Goal: Task Accomplishment & Management: Manage account settings

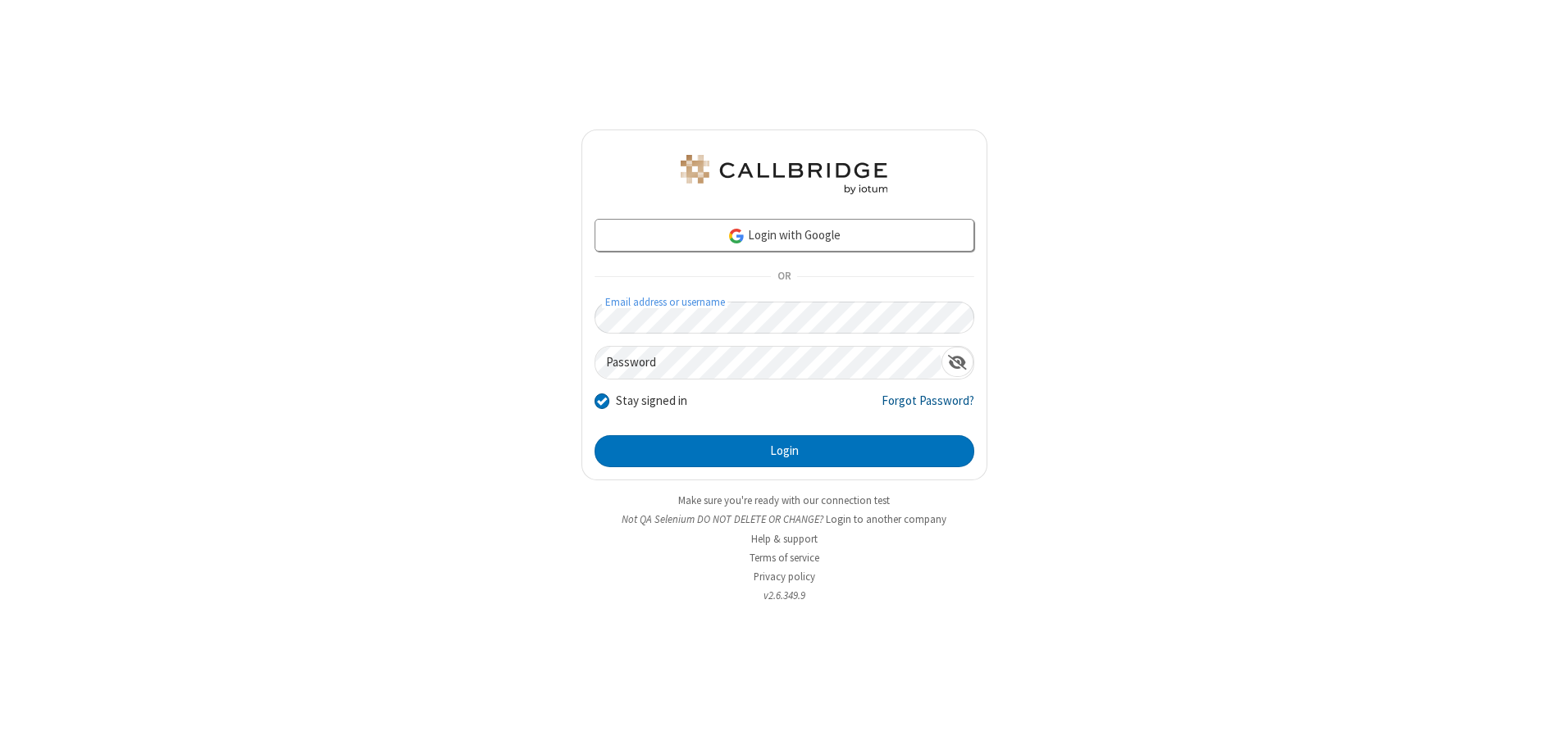
click at [928, 407] on link "Forgot Password?" at bounding box center [927, 408] width 93 height 32
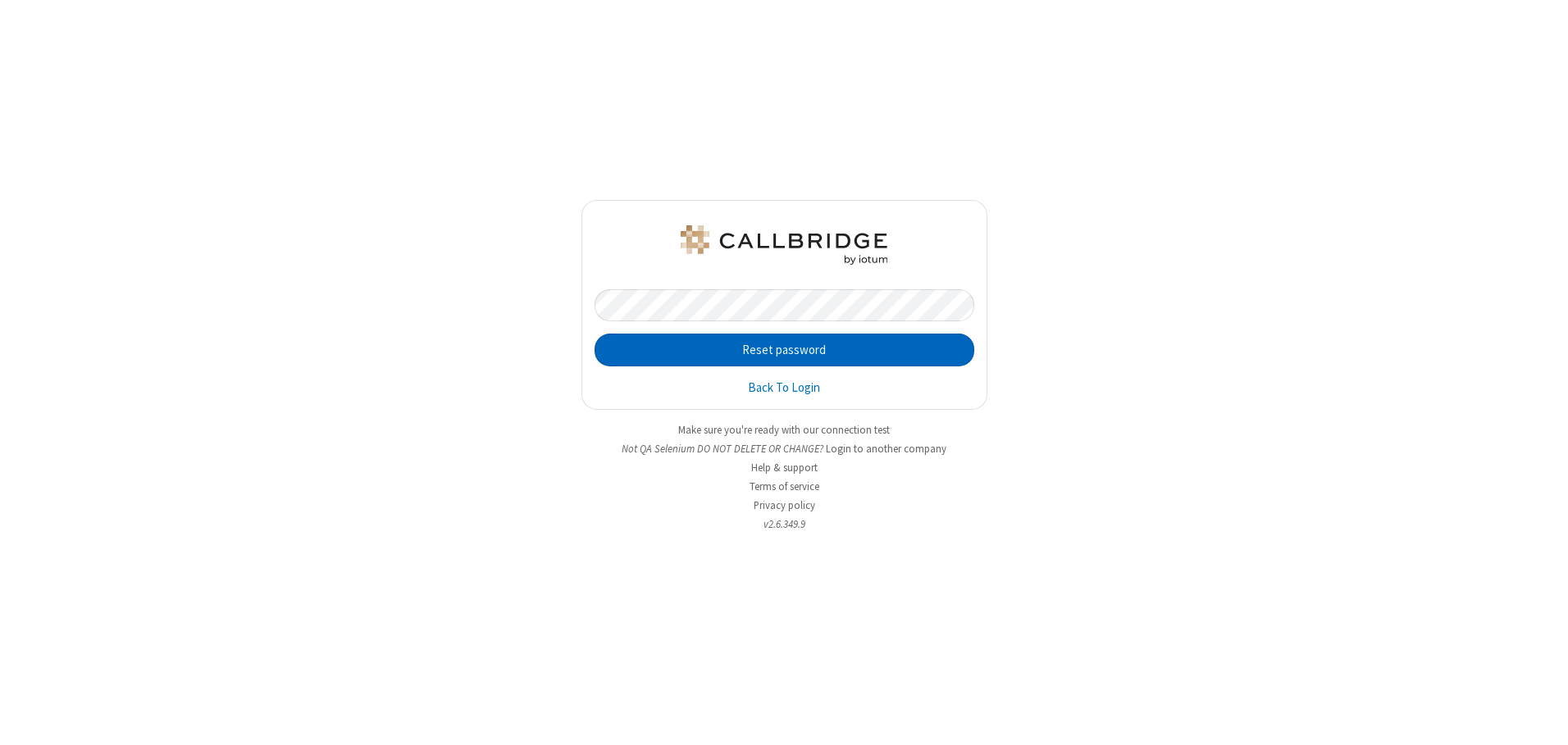
click at [784, 350] on button "Reset password" at bounding box center [784, 349] width 380 height 32
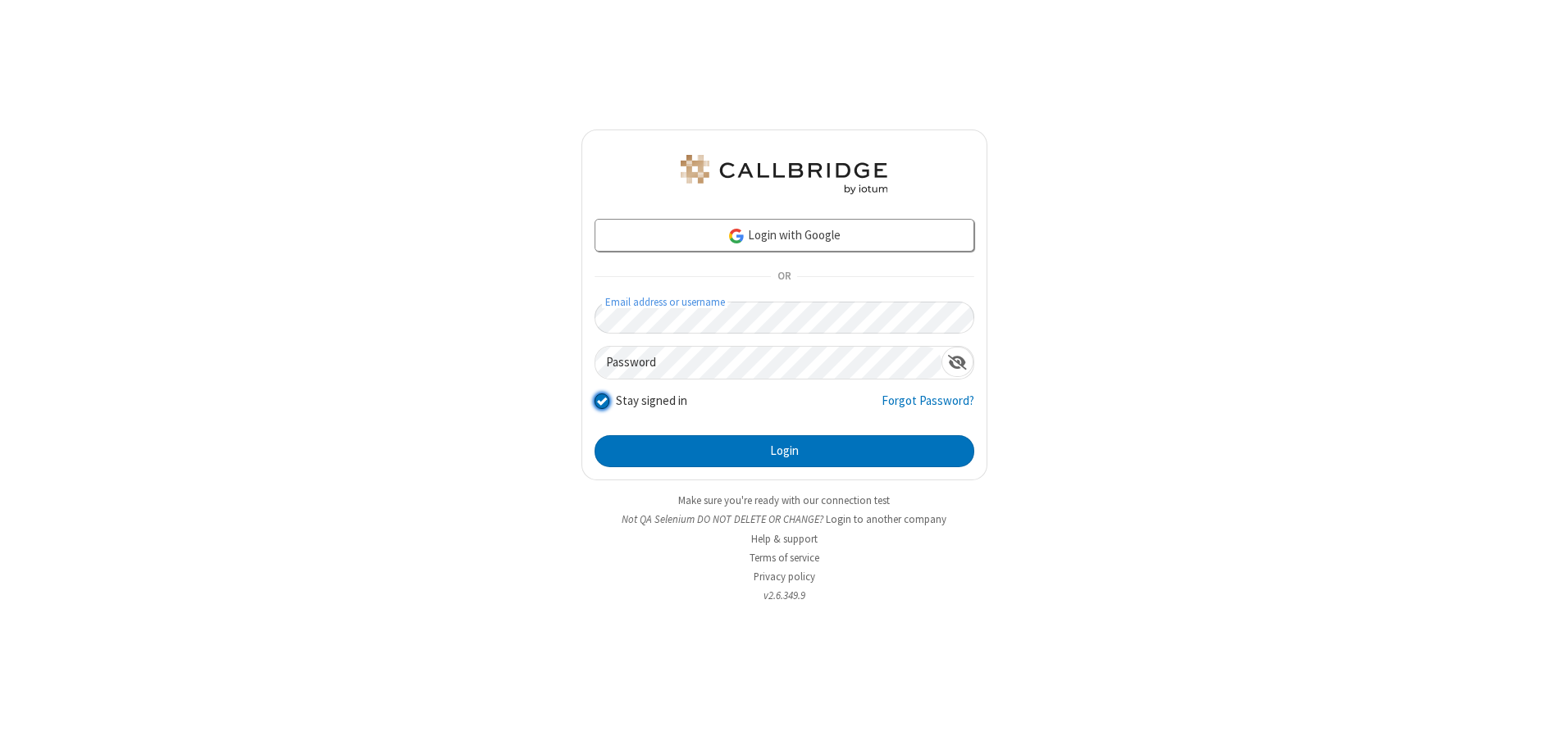
click at [601, 401] on input "Stay signed in" at bounding box center [602, 402] width 16 height 18
checkbox input "false"
click at [784, 451] on button "Login" at bounding box center [784, 451] width 380 height 32
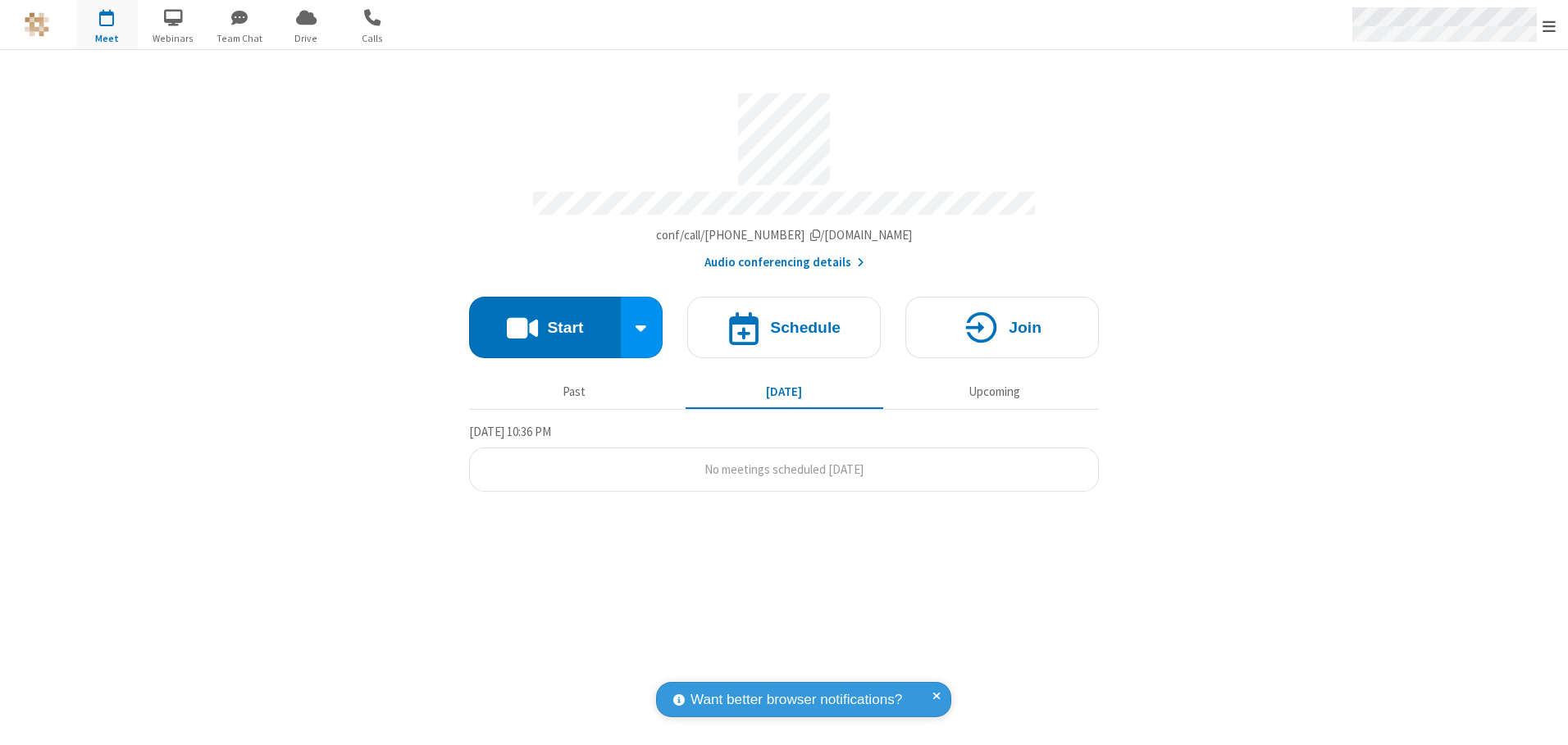
click at [1549, 25] on span "Open menu" at bounding box center [1549, 26] width 13 height 17
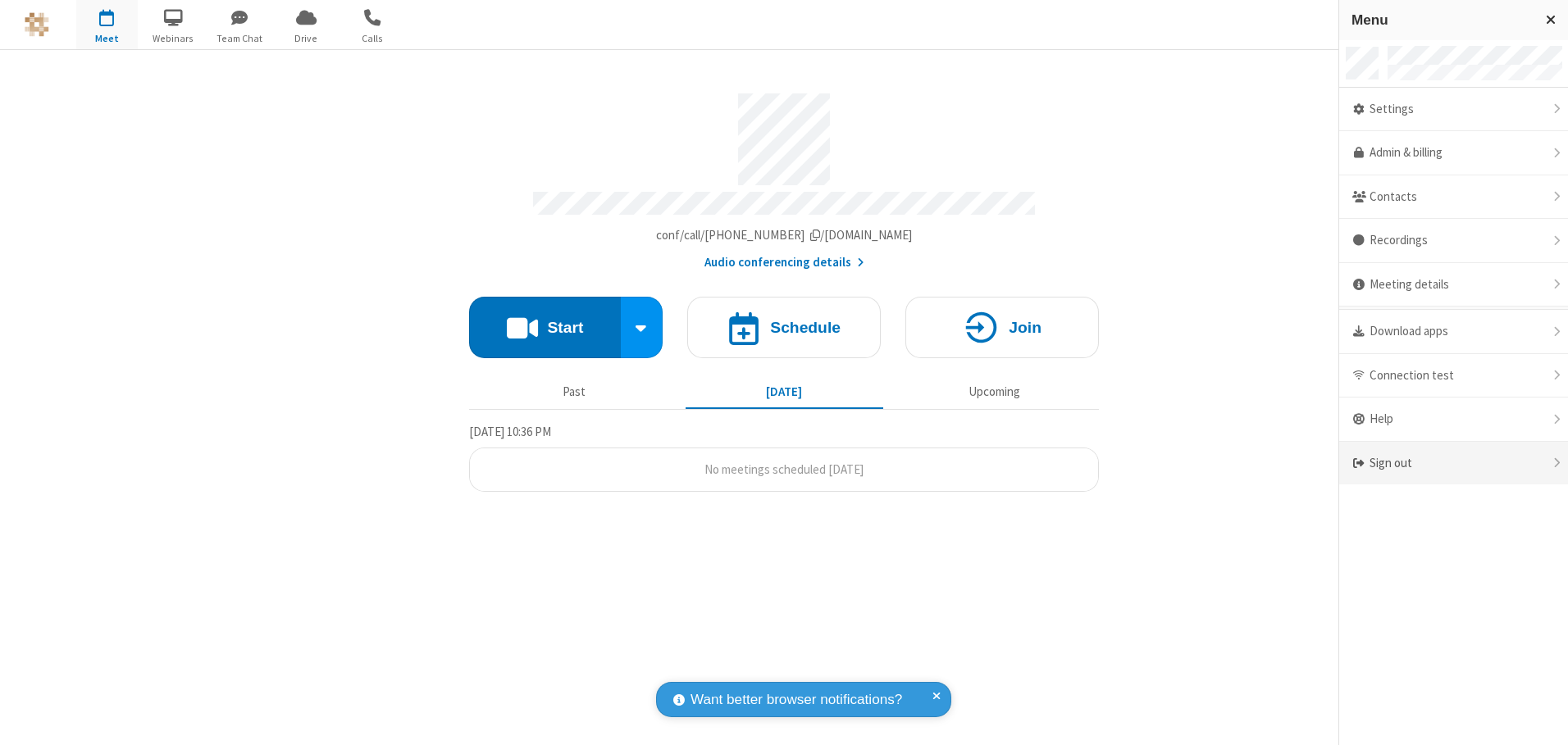
click at [1453, 463] on div "Sign out" at bounding box center [1453, 464] width 229 height 44
